Goal: Book appointment/travel/reservation

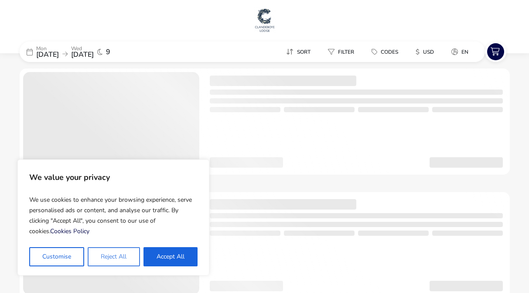
click at [110, 259] on button "Reject All" at bounding box center [114, 256] width 52 height 19
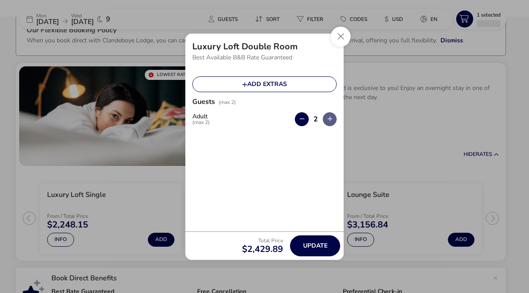
scroll to position [54, 0]
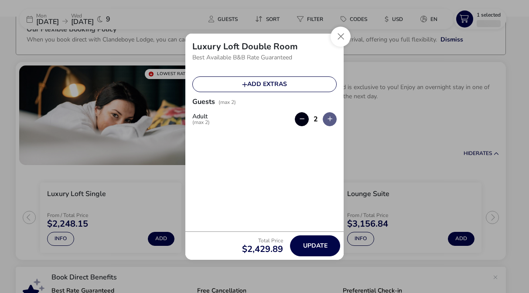
drag, startPoint x: 302, startPoint y: 242, endPoint x: 305, endPoint y: 120, distance: 122.7
click at [305, 120] on naf-add-acco-info "Luxury Loft Double Room Best Available B&B Rate Guaranteed Add extras Guests (m…" at bounding box center [265, 147] width 158 height 226
click at [305, 120] on button "button" at bounding box center [302, 119] width 14 height 14
type input "1"
click at [317, 242] on span "Update" at bounding box center [315, 245] width 24 height 7
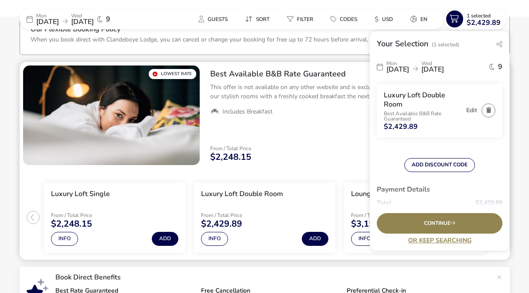
click at [292, 133] on div "Best Available B&B Rate Guaranteed This offer is not available on any other web…" at bounding box center [356, 115] width 307 height 107
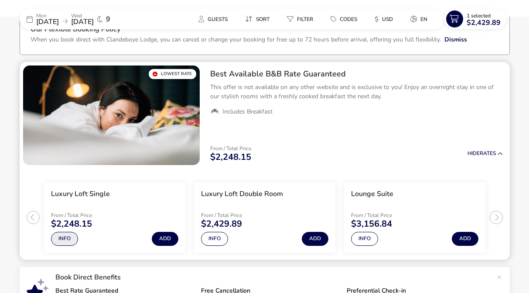
click at [71, 239] on button "Info" at bounding box center [64, 239] width 27 height 14
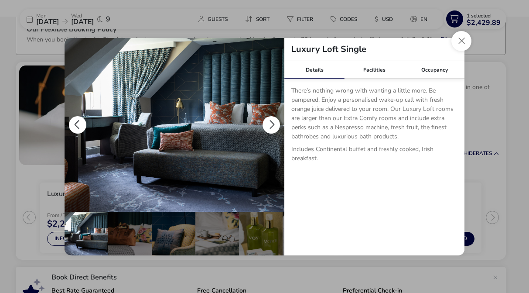
click at [271, 128] on button "details" at bounding box center [271, 124] width 17 height 17
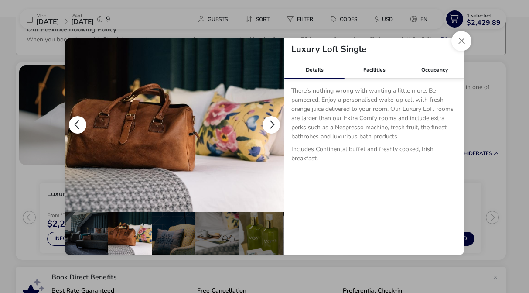
click at [272, 125] on button "details" at bounding box center [271, 124] width 17 height 17
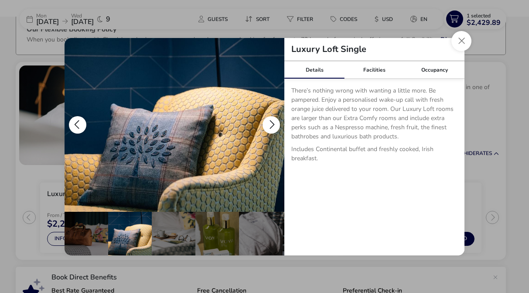
click at [272, 125] on button "details" at bounding box center [271, 124] width 17 height 17
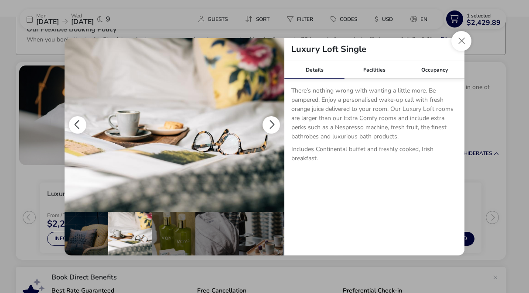
click at [272, 125] on button "details" at bounding box center [271, 124] width 17 height 17
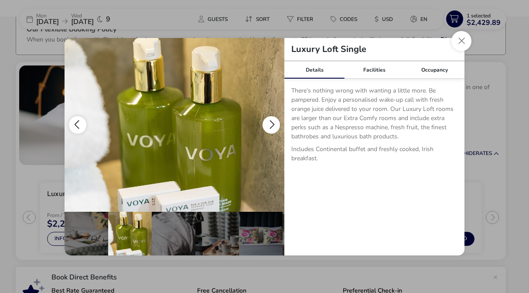
click at [272, 125] on button "details" at bounding box center [271, 124] width 17 height 17
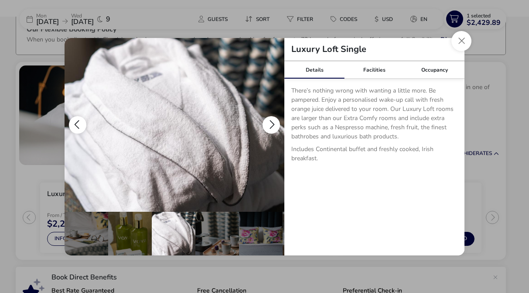
scroll to position [0, 173]
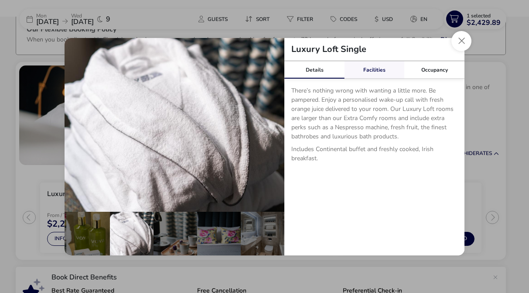
click at [380, 68] on link "Facilities" at bounding box center [375, 69] width 60 height 17
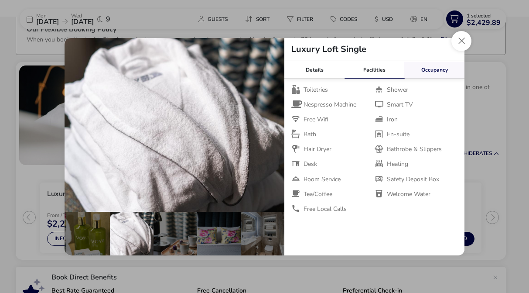
click at [419, 68] on div "Occupancy" at bounding box center [435, 69] width 60 height 17
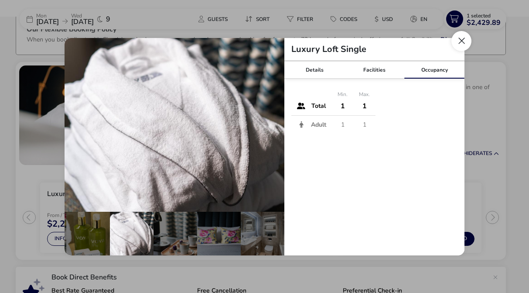
click at [459, 39] on button "Close dialog" at bounding box center [462, 41] width 20 height 20
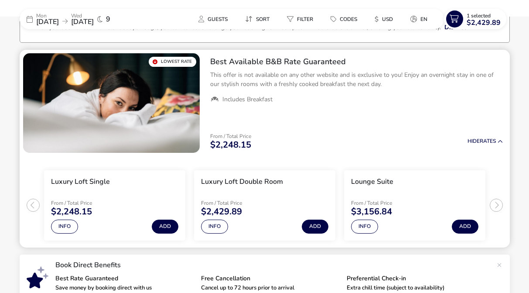
scroll to position [72, 0]
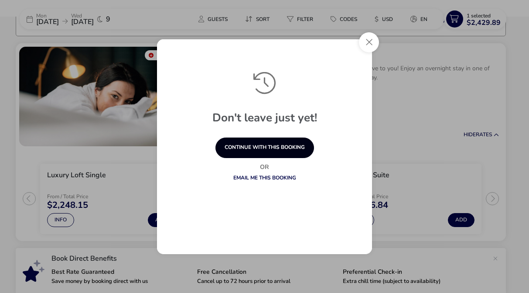
click at [288, 142] on button "continue with this booking" at bounding box center [265, 147] width 99 height 21
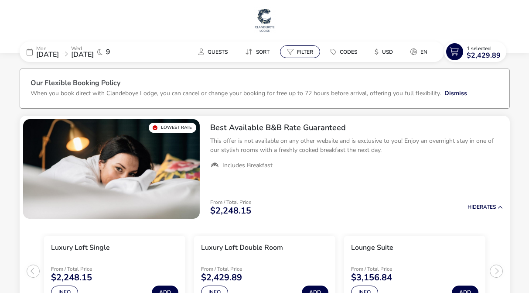
scroll to position [0, 0]
click at [270, 20] on img at bounding box center [265, 20] width 22 height 26
